Goal: Task Accomplishment & Management: Complete application form

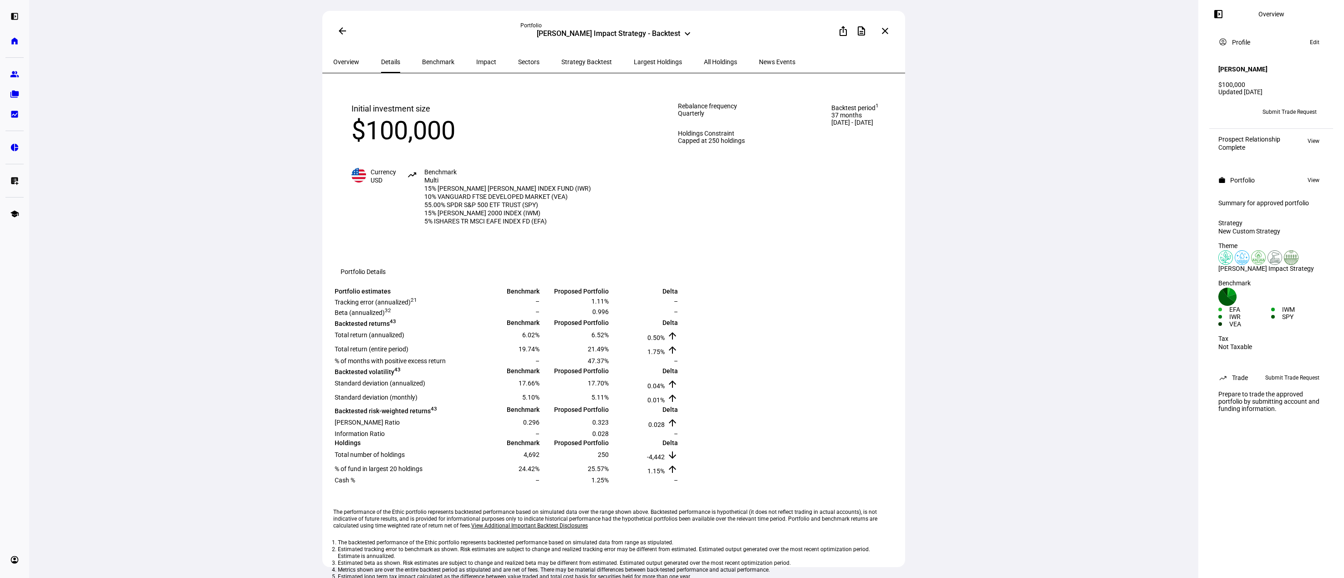
click at [342, 35] on span at bounding box center [343, 31] width 22 height 22
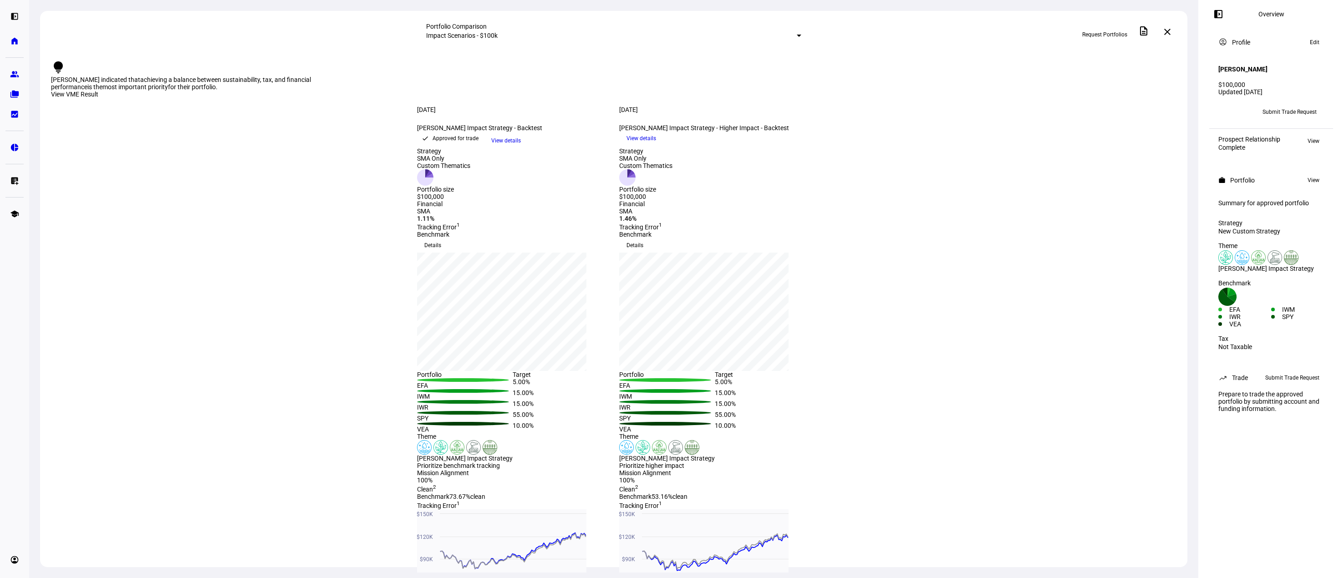
click at [476, 143] on div "Approved for trade" at bounding box center [456, 138] width 46 height 9
click at [797, 35] on div at bounding box center [799, 36] width 5 height 2
click at [15, 35] on div at bounding box center [672, 289] width 1344 height 578
click at [14, 37] on eth-mat-symbol "home" at bounding box center [14, 40] width 9 height 9
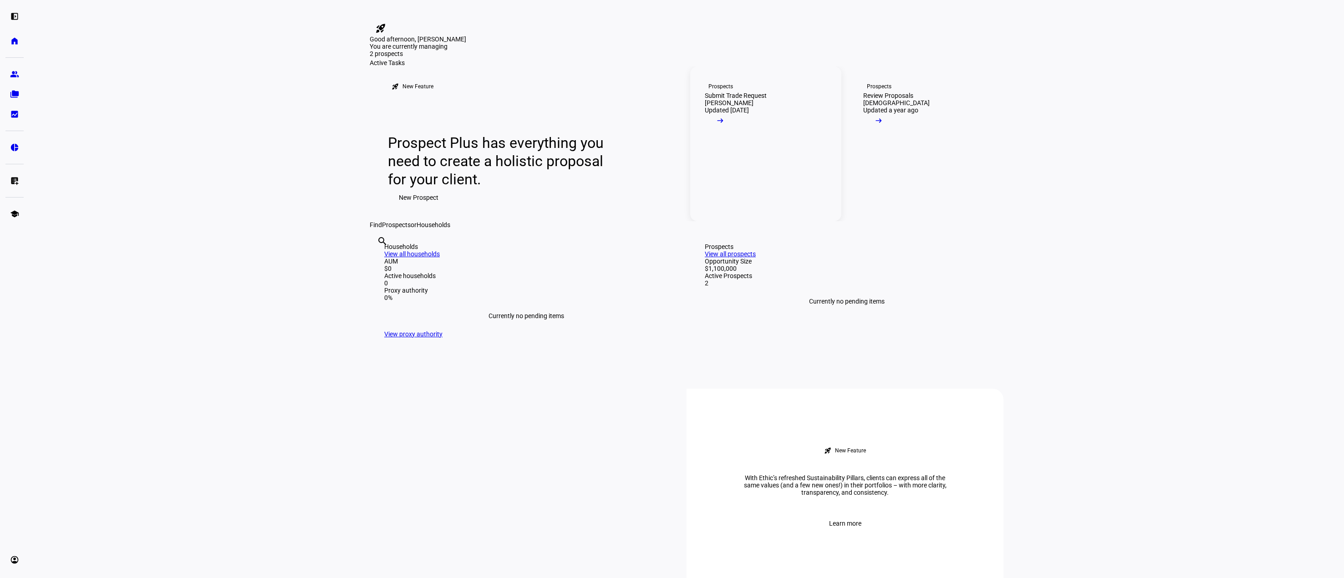
click at [725, 125] on mat-icon "arrow_right_alt" at bounding box center [720, 120] width 9 height 9
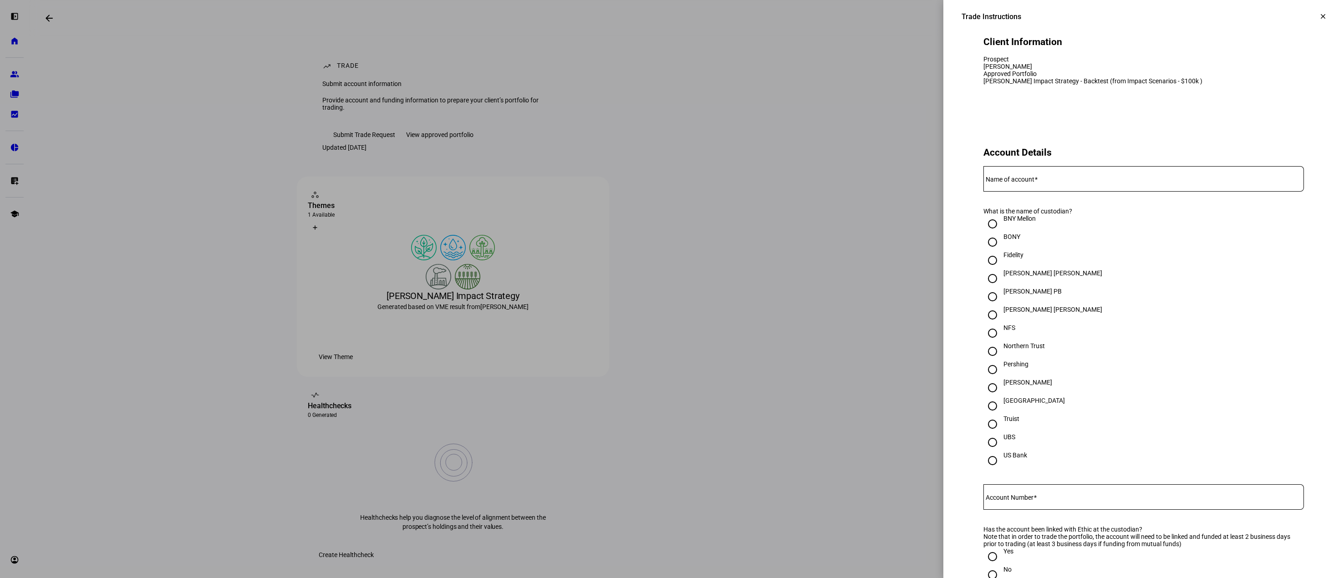
scroll to position [91, 0]
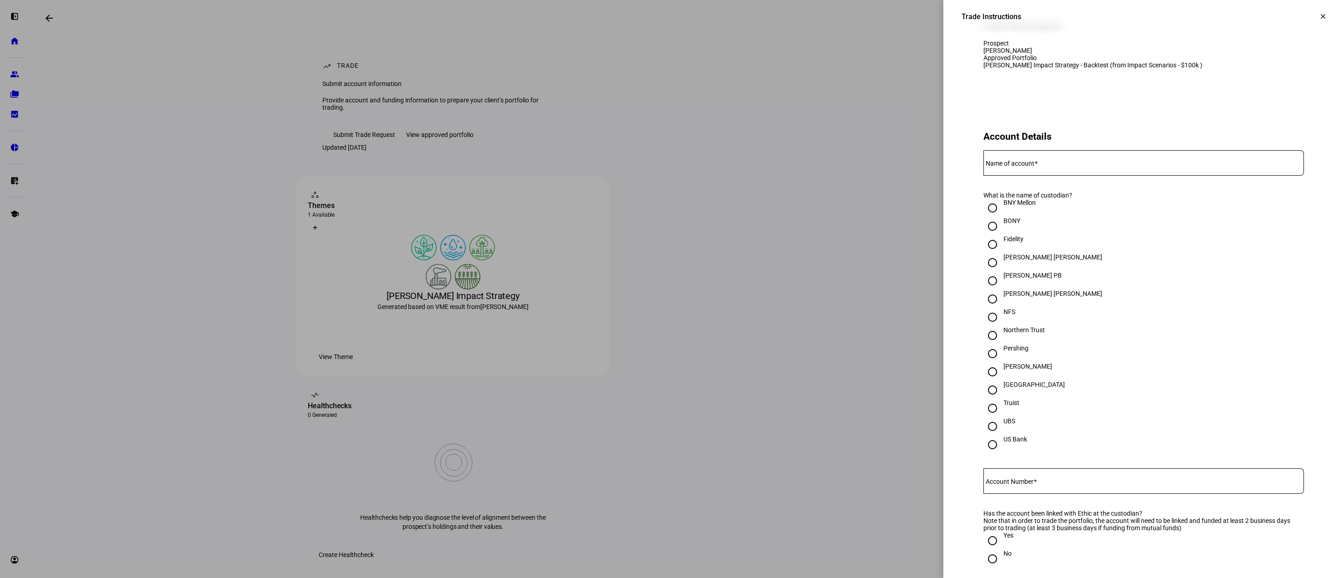
click at [986, 167] on mat-label "Name of account" at bounding box center [1010, 163] width 49 height 7
click at [985, 165] on input "Name of account" at bounding box center [1144, 161] width 321 height 7
type input "[PERSON_NAME] Traditional IRA"
click at [985, 254] on input "Fidelity" at bounding box center [993, 244] width 18 height 18
radio input "true"
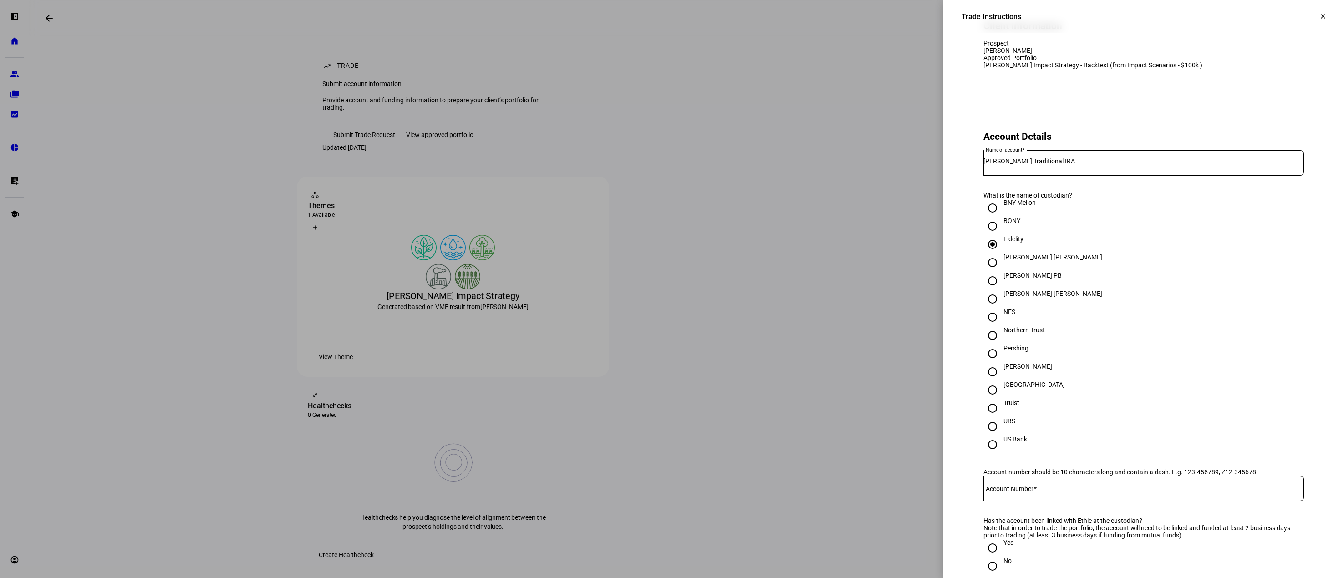
click at [988, 493] on mat-label "Account Number" at bounding box center [1010, 488] width 48 height 7
click at [988, 490] on input "Account Number" at bounding box center [1144, 486] width 321 height 7
type input "658-283645"
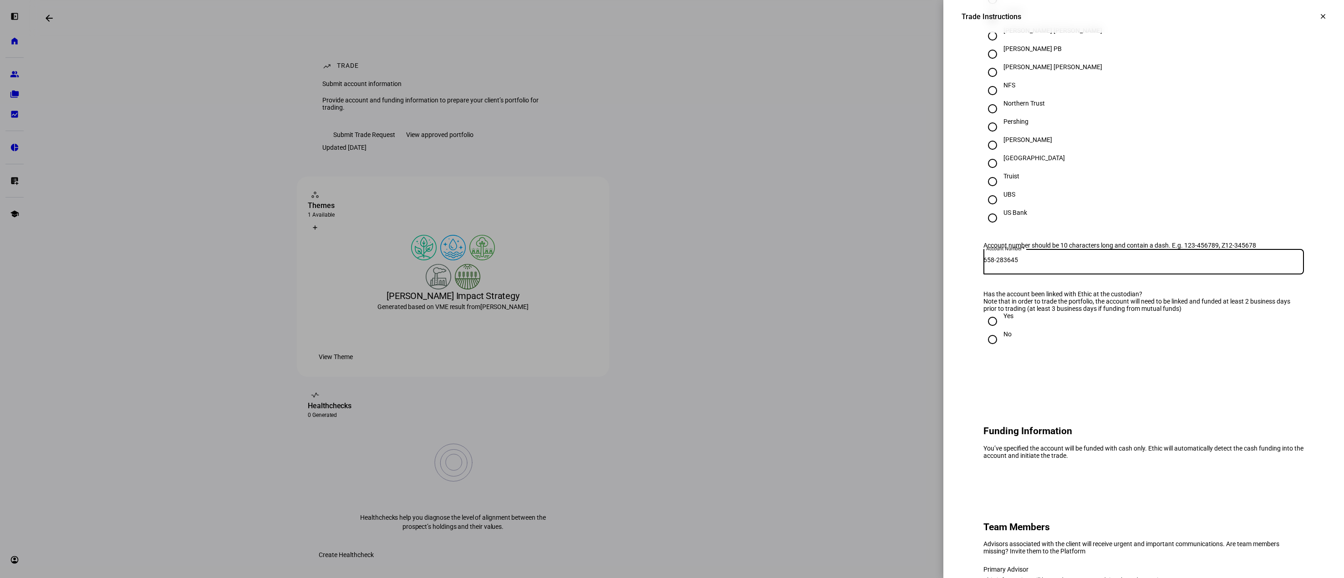
scroll to position [319, 0]
click at [984, 330] on input "Yes" at bounding box center [993, 320] width 18 height 18
radio input "true"
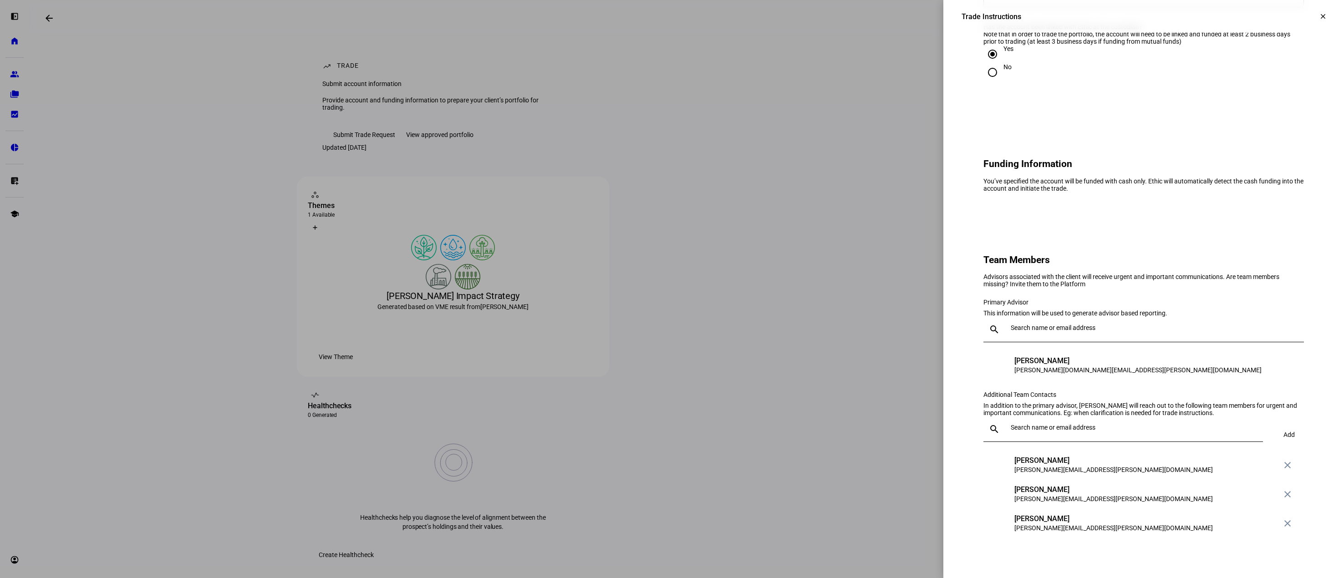
scroll to position [592, 0]
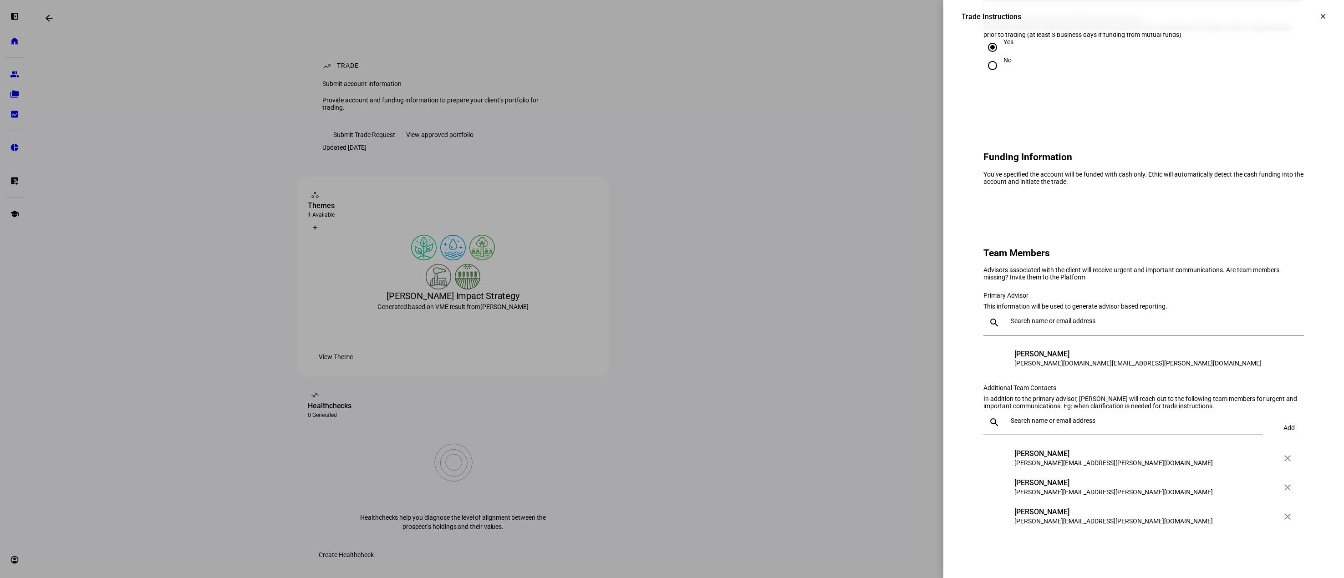
click at [1011, 325] on input "text" at bounding box center [1156, 320] width 290 height 7
click at [1021, 453] on div "AS [PERSON_NAME] [PERSON_NAME][EMAIL_ADDRESS][PERSON_NAME][DOMAIN_NAME] [PERSON…" at bounding box center [1137, 444] width 320 height 117
click at [970, 329] on eth-form-card "Team Members Advisors associated with the client will receive urgent and import…" at bounding box center [1144, 386] width 364 height 336
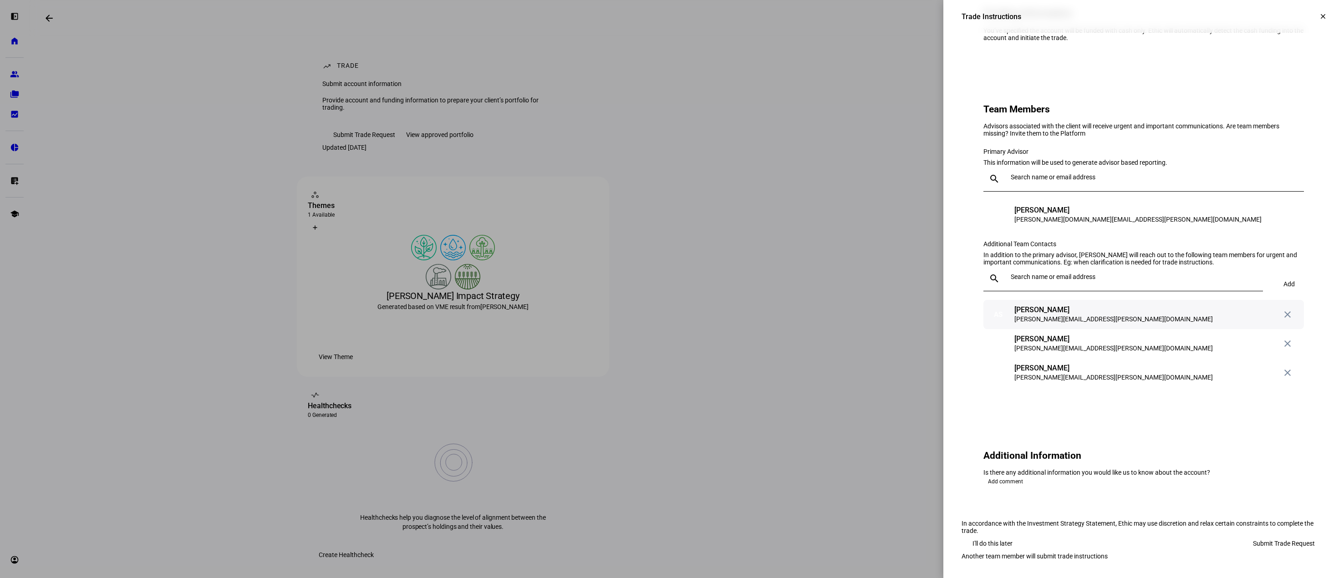
scroll to position [774, 0]
click at [1011, 281] on input "text" at bounding box center [1135, 276] width 249 height 7
click at [1015, 281] on input "text" at bounding box center [1135, 276] width 249 height 7
click at [1131, 255] on div "Primary Advisor This information will be used to generate advisor based reporti…" at bounding box center [1144, 262] width 321 height 250
click at [1015, 382] on div "[PERSON_NAME][EMAIL_ADDRESS][PERSON_NAME][DOMAIN_NAME]" at bounding box center [1114, 377] width 199 height 9
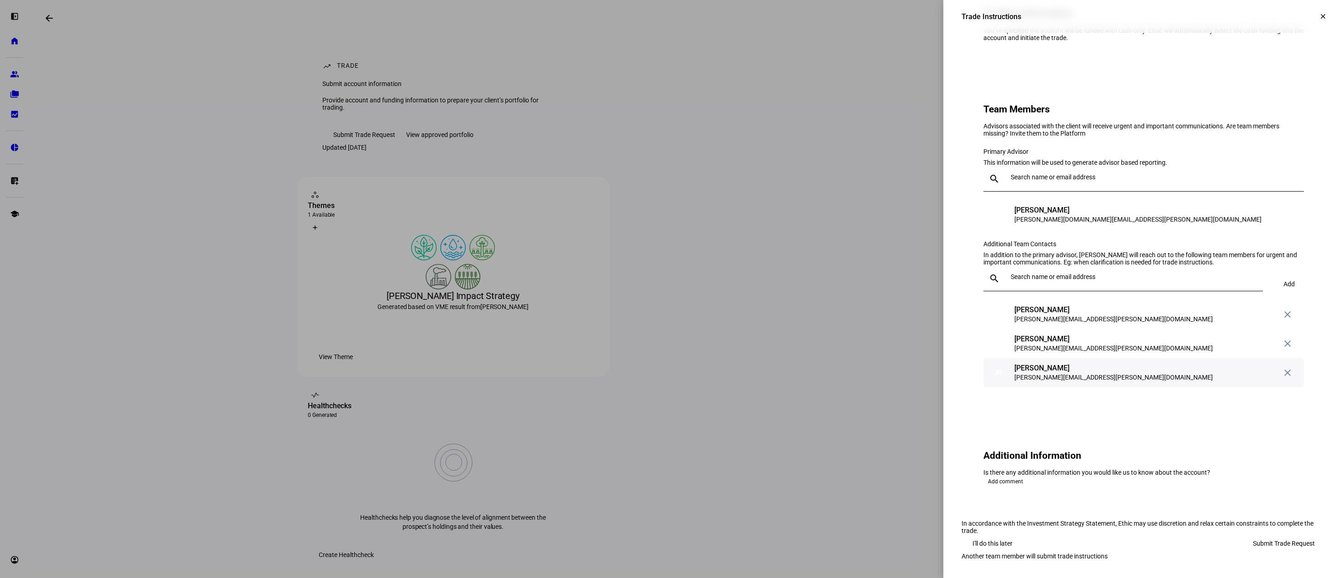
click at [993, 382] on div "JG" at bounding box center [998, 373] width 18 height 18
click at [1016, 373] on div "[PERSON_NAME]" at bounding box center [1114, 368] width 199 height 9
click at [1011, 281] on input "text" at bounding box center [1135, 276] width 249 height 7
click at [1025, 281] on input "[PERSON_NAME]" at bounding box center [1135, 276] width 249 height 7
drag, startPoint x: 1046, startPoint y: 306, endPoint x: 987, endPoint y: 307, distance: 58.8
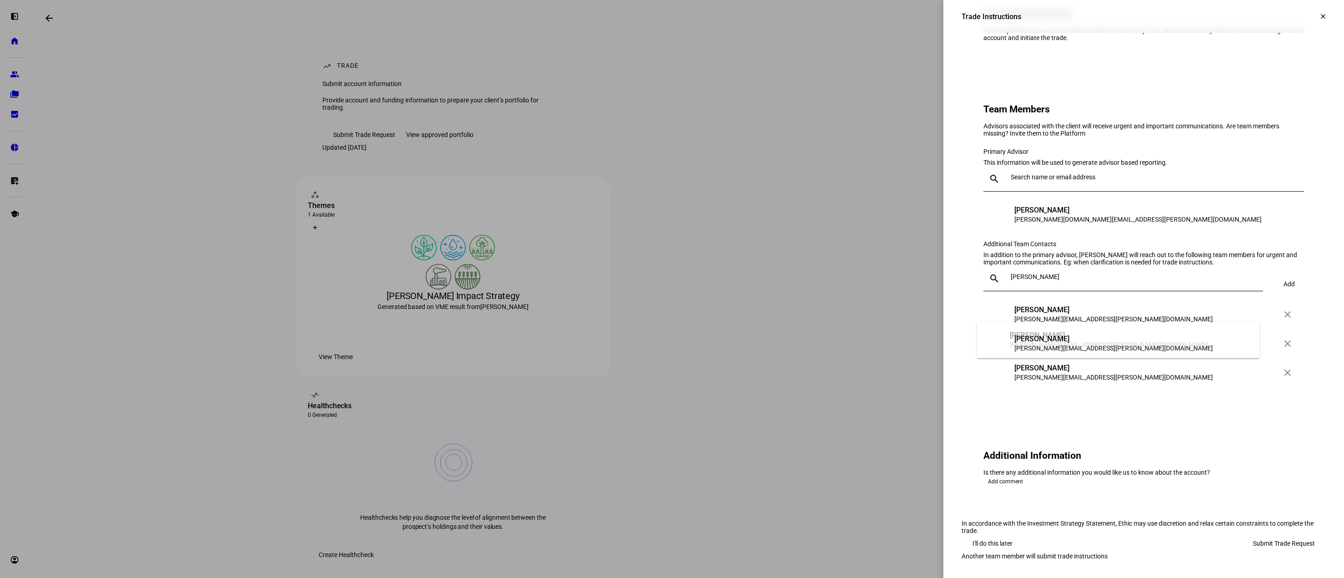
click at [987, 291] on div "search [PERSON_NAME]" at bounding box center [1120, 279] width 272 height 26
type input "g"
type input "[PERSON_NAME]"
click at [1054, 254] on div "Primary Advisor This information will be used to generate advisor based reporti…" at bounding box center [1144, 262] width 321 height 250
drag, startPoint x: 1025, startPoint y: 311, endPoint x: 995, endPoint y: 314, distance: 29.7
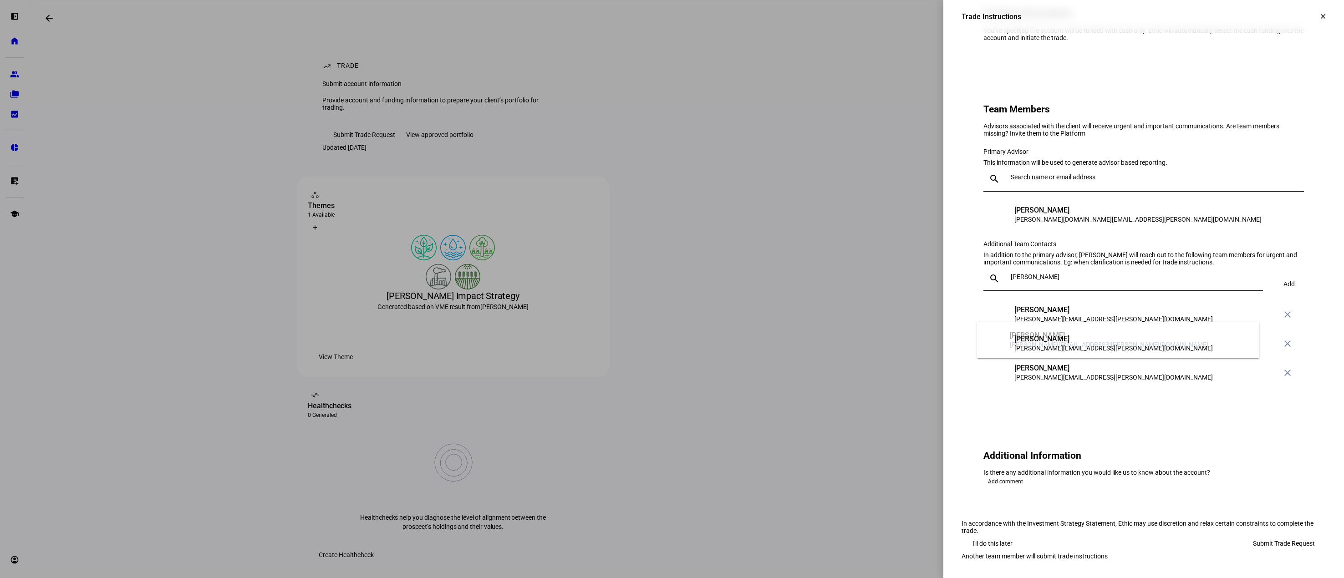
click at [995, 291] on div "search [PERSON_NAME]" at bounding box center [1120, 279] width 272 height 26
click at [1136, 240] on div "Additional Team Contacts" at bounding box center [1144, 243] width 321 height 7
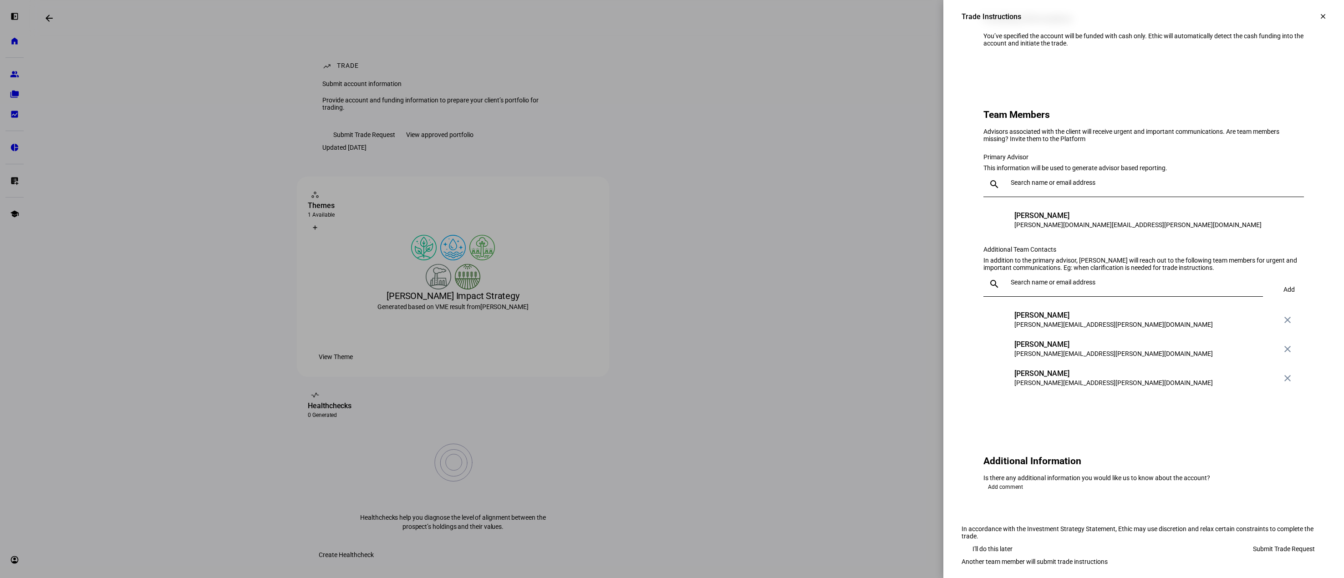
scroll to position [855, 0]
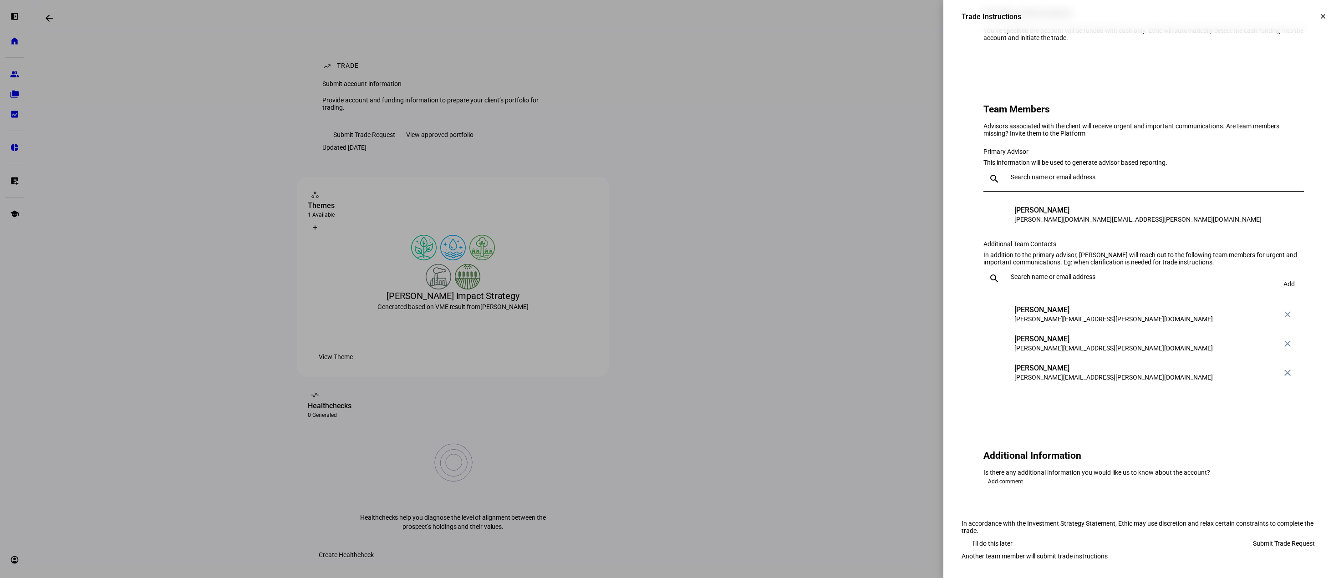
click at [1271, 535] on span "Submit Trade Request" at bounding box center [1284, 544] width 62 height 18
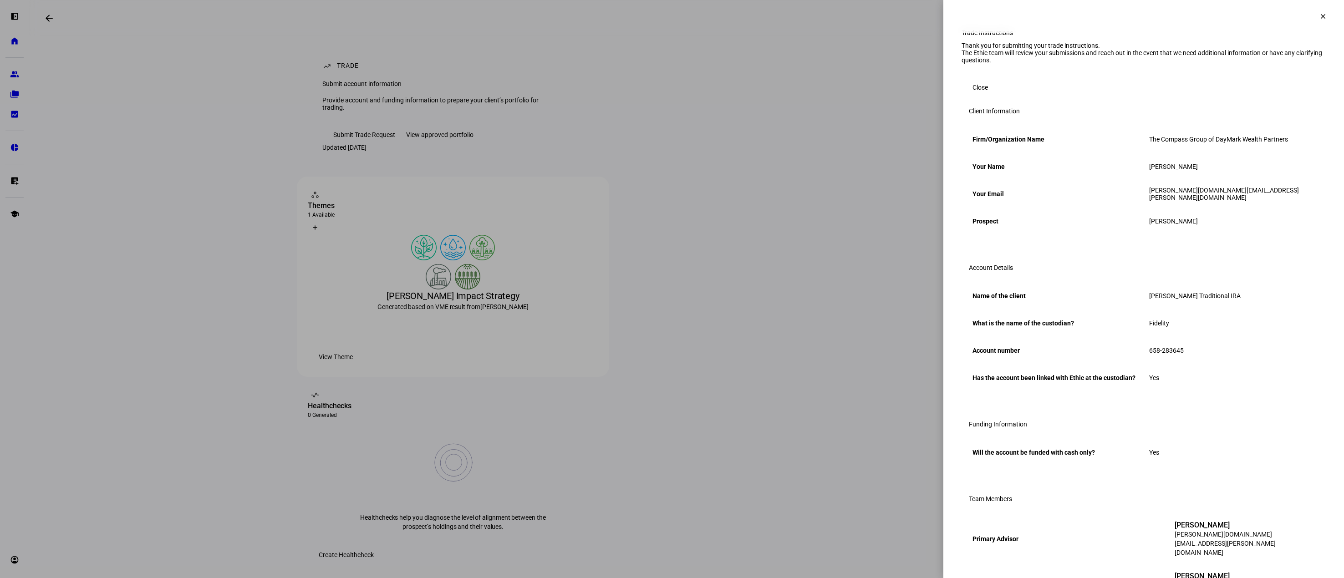
scroll to position [0, 0]
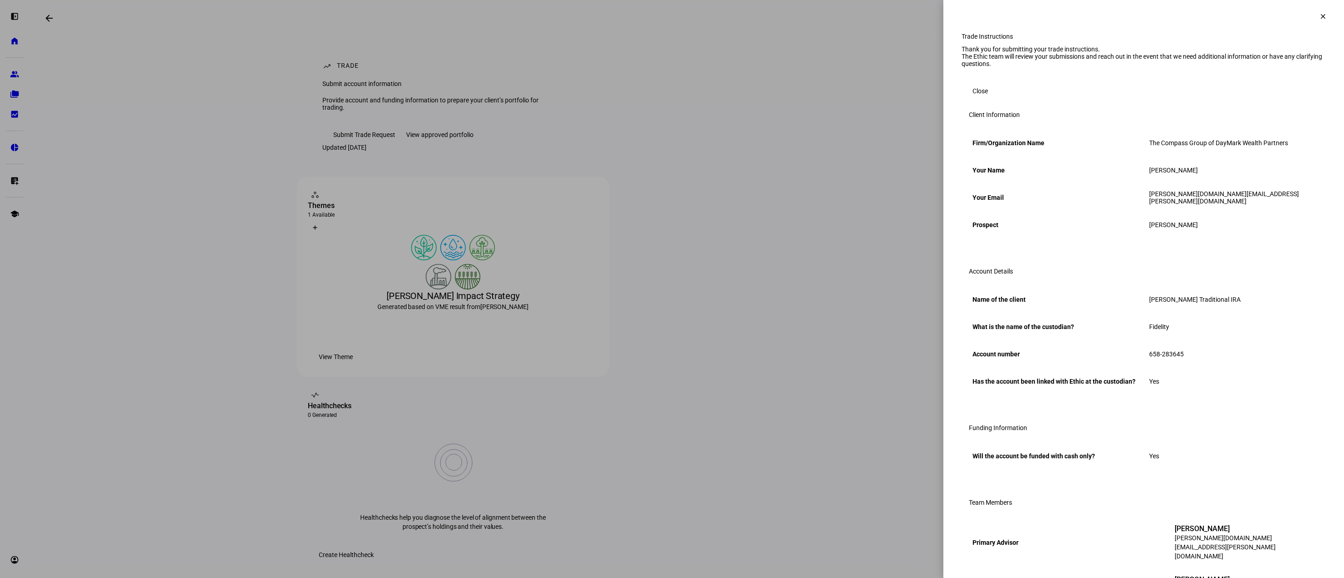
click at [984, 100] on span at bounding box center [980, 91] width 37 height 18
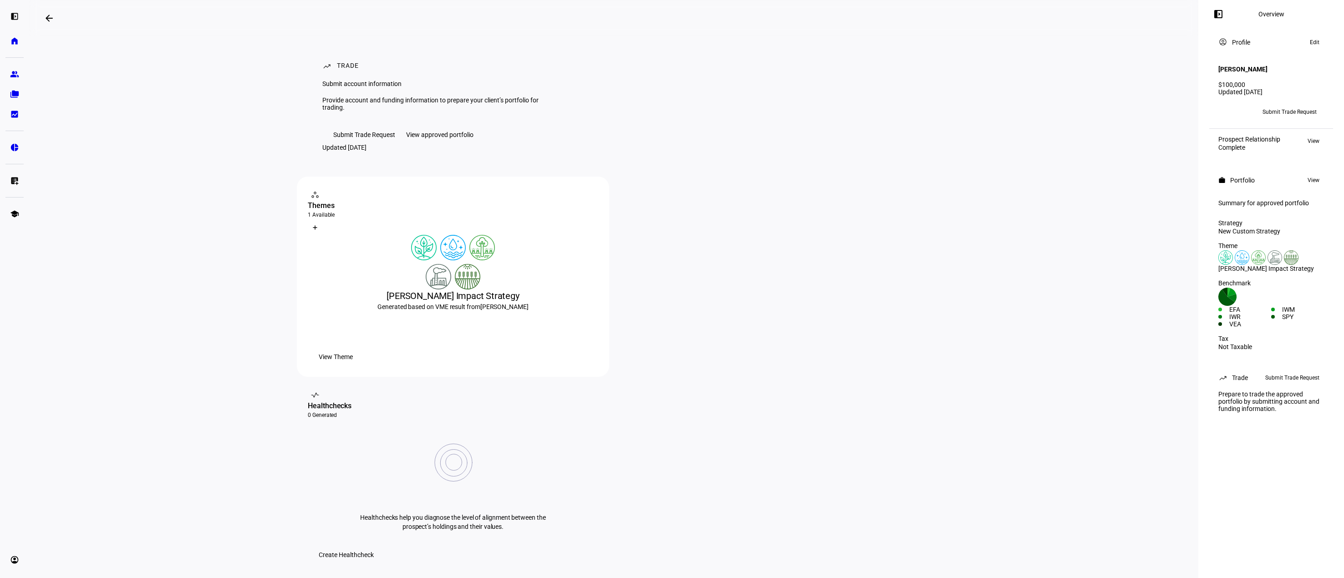
click at [1245, 42] on div "Profile" at bounding box center [1241, 42] width 18 height 7
